Goal: Check status

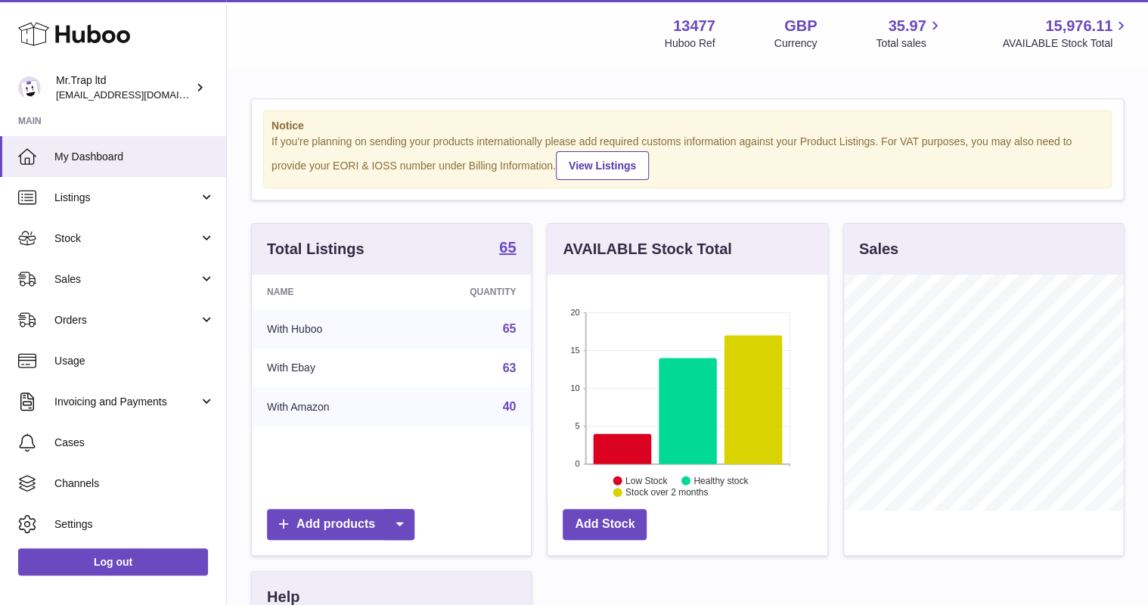
scroll to position [236, 279]
drag, startPoint x: 109, startPoint y: 281, endPoint x: 124, endPoint y: 300, distance: 23.6
click at [109, 281] on span "Sales" at bounding box center [126, 279] width 144 height 14
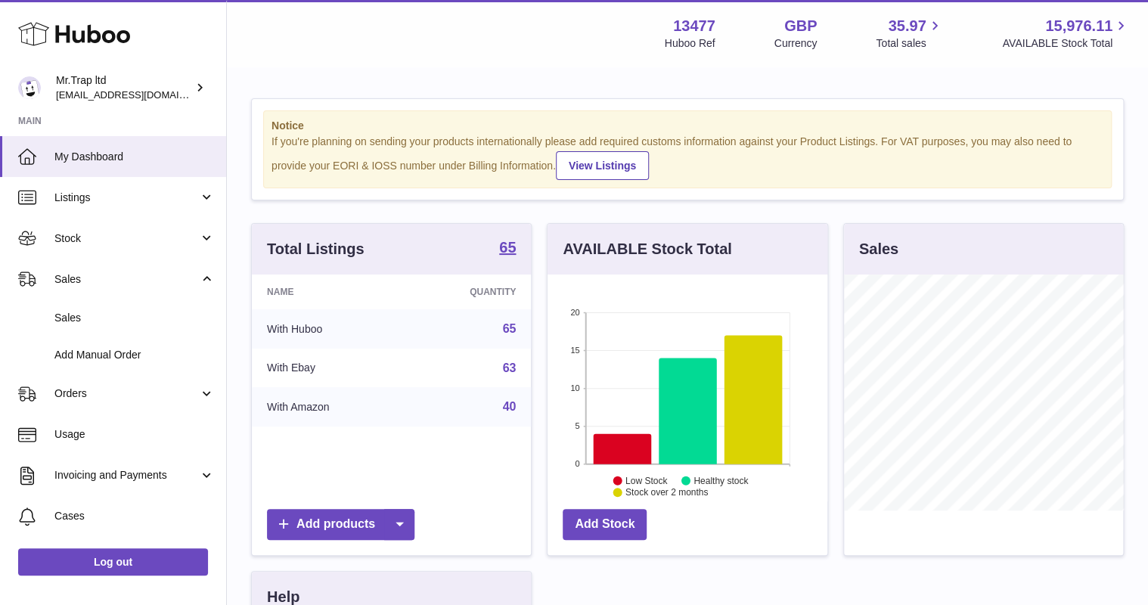
click at [138, 314] on span "Sales" at bounding box center [134, 318] width 160 height 14
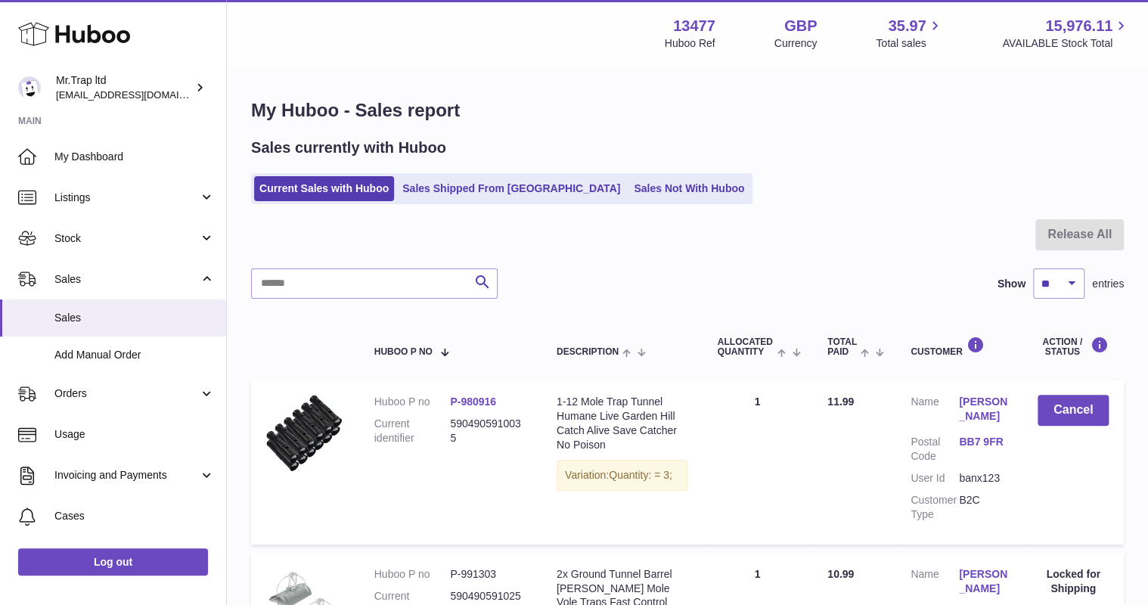
click at [649, 195] on link "Sales Not With Huboo" at bounding box center [689, 188] width 121 height 25
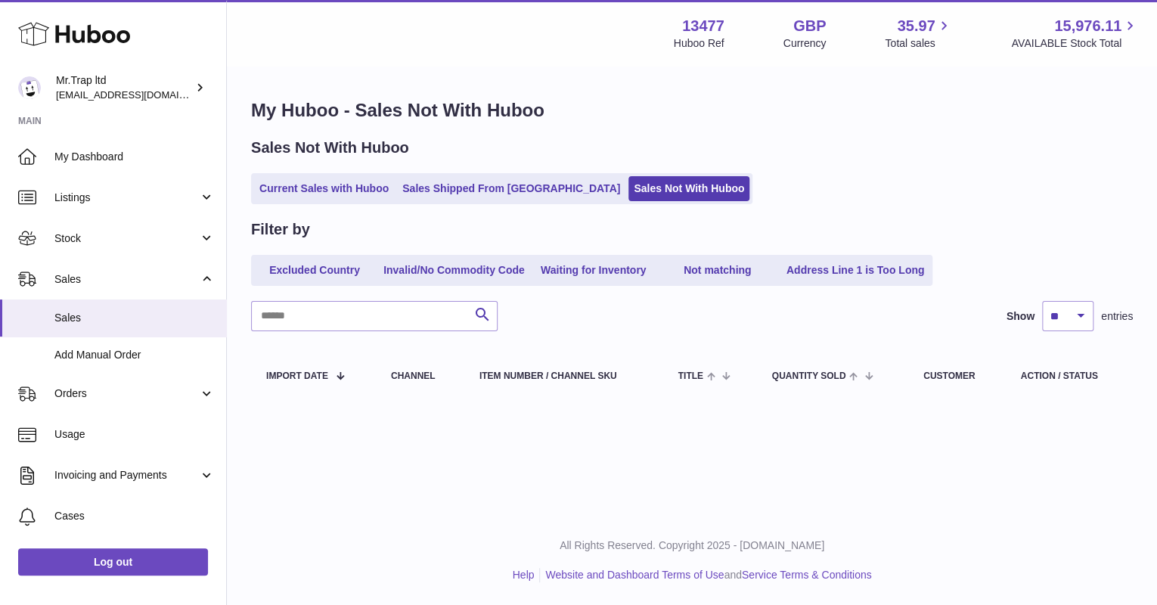
click at [369, 194] on link "Current Sales with Huboo" at bounding box center [324, 188] width 140 height 25
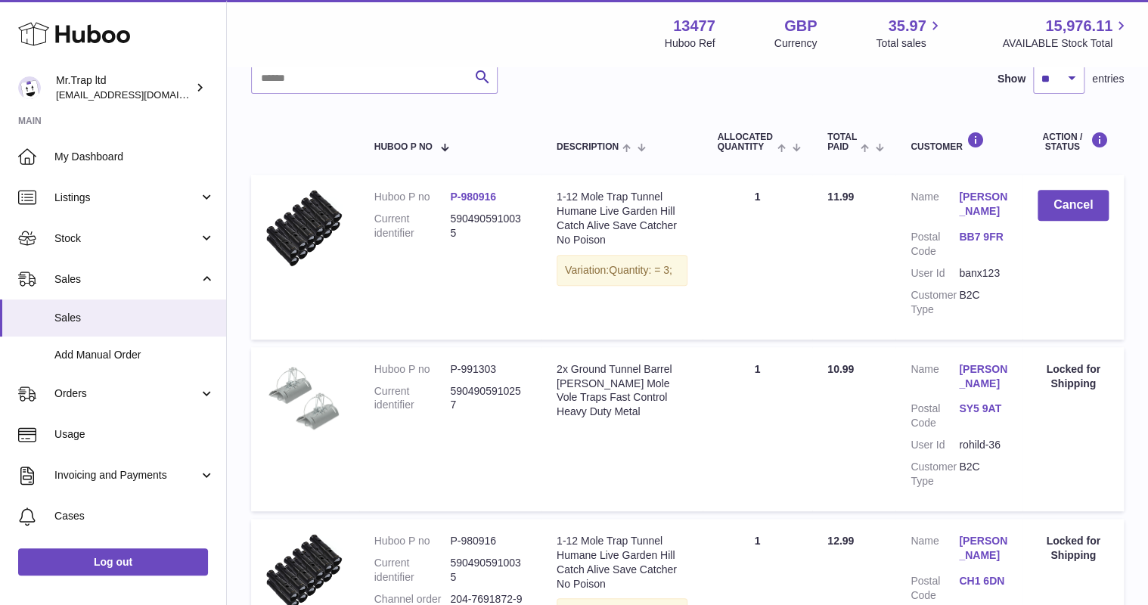
scroll to position [242, 0]
